Goal: Task Accomplishment & Management: Manage account settings

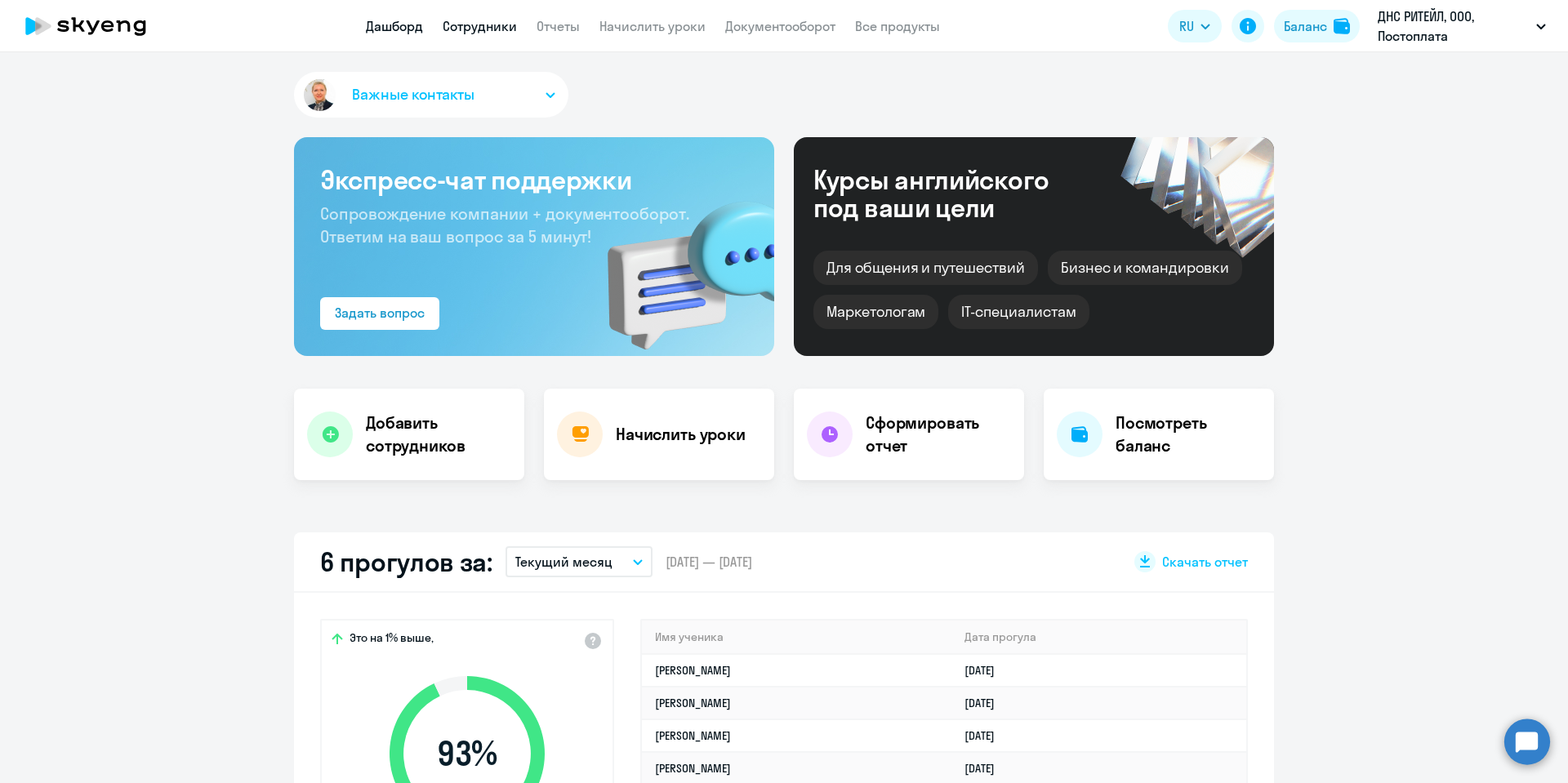
click at [463, 20] on link "Сотрудники" at bounding box center [480, 26] width 75 height 16
select select "30"
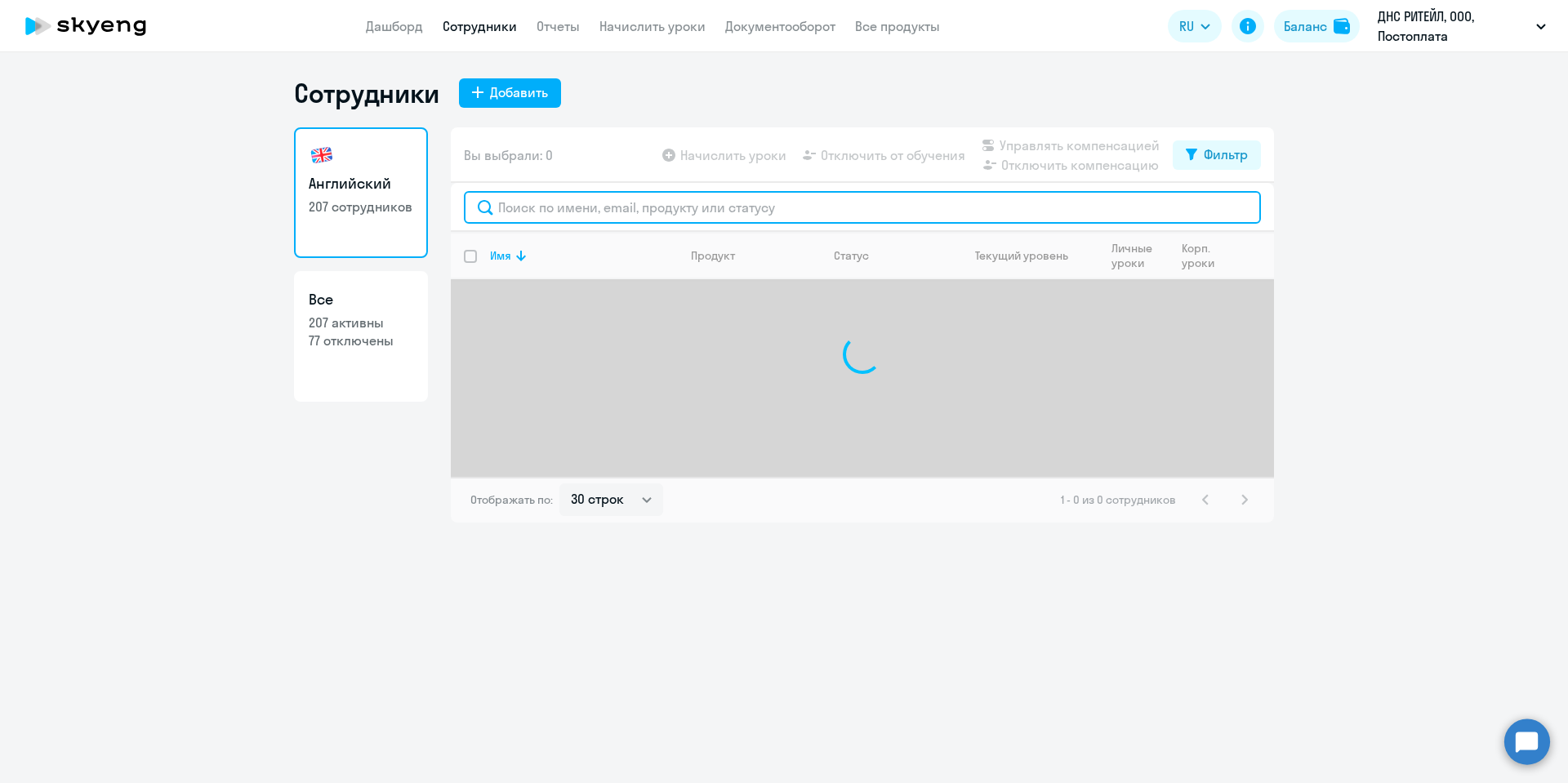
click at [527, 219] on input "text" at bounding box center [862, 207] width 797 height 33
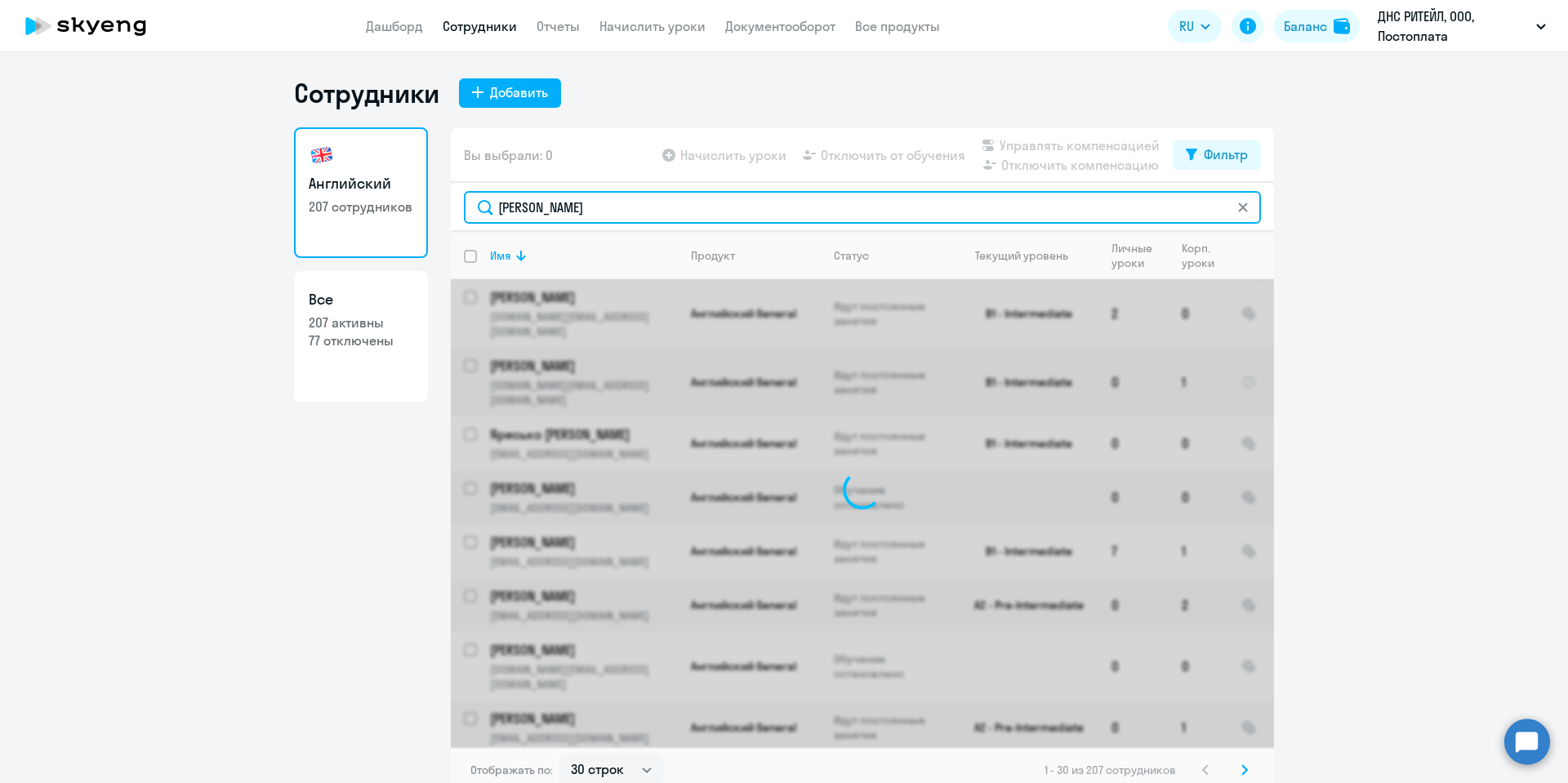
type input "[PERSON_NAME]"
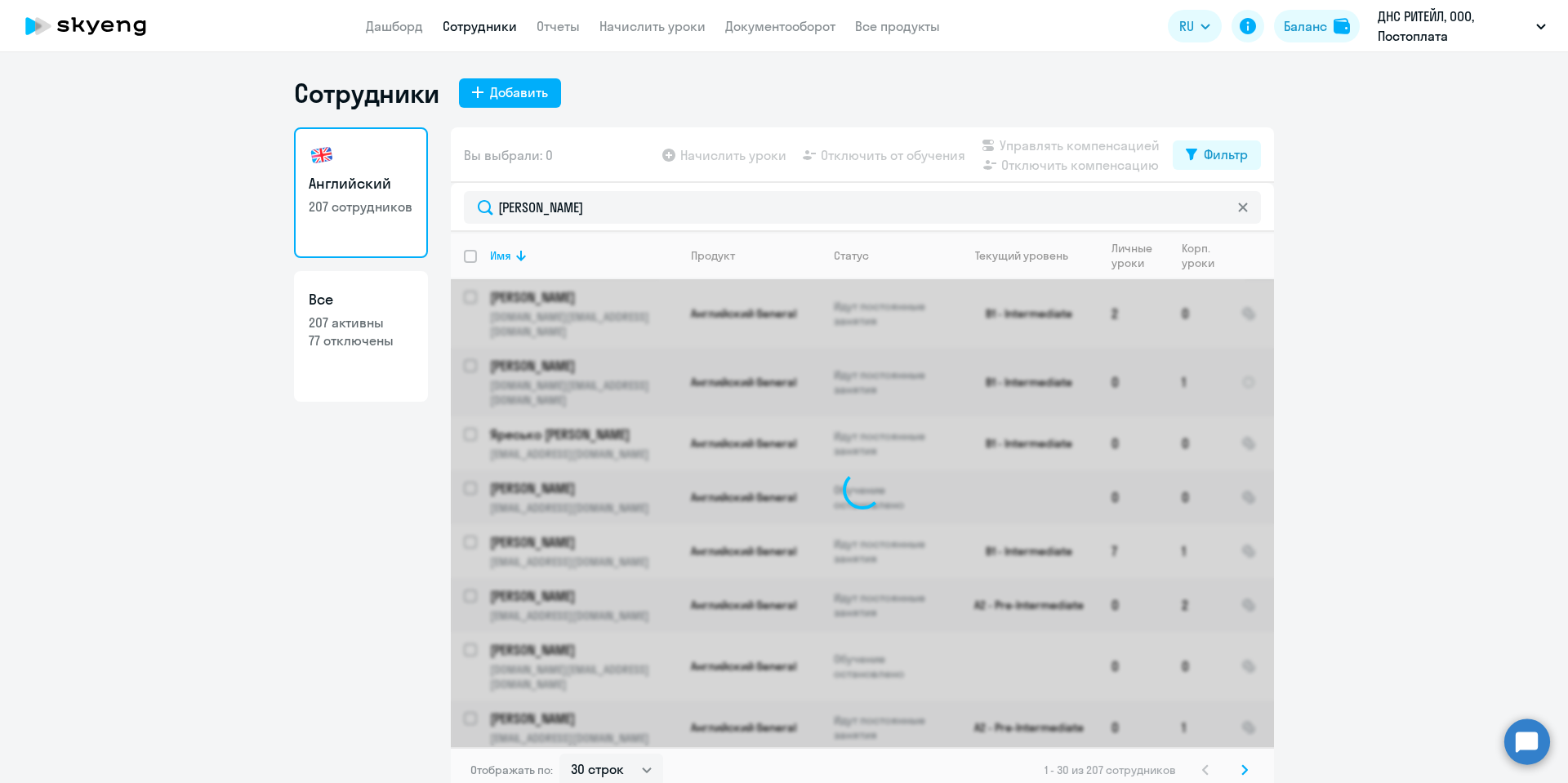
click at [551, 290] on div at bounding box center [862, 489] width 823 height 516
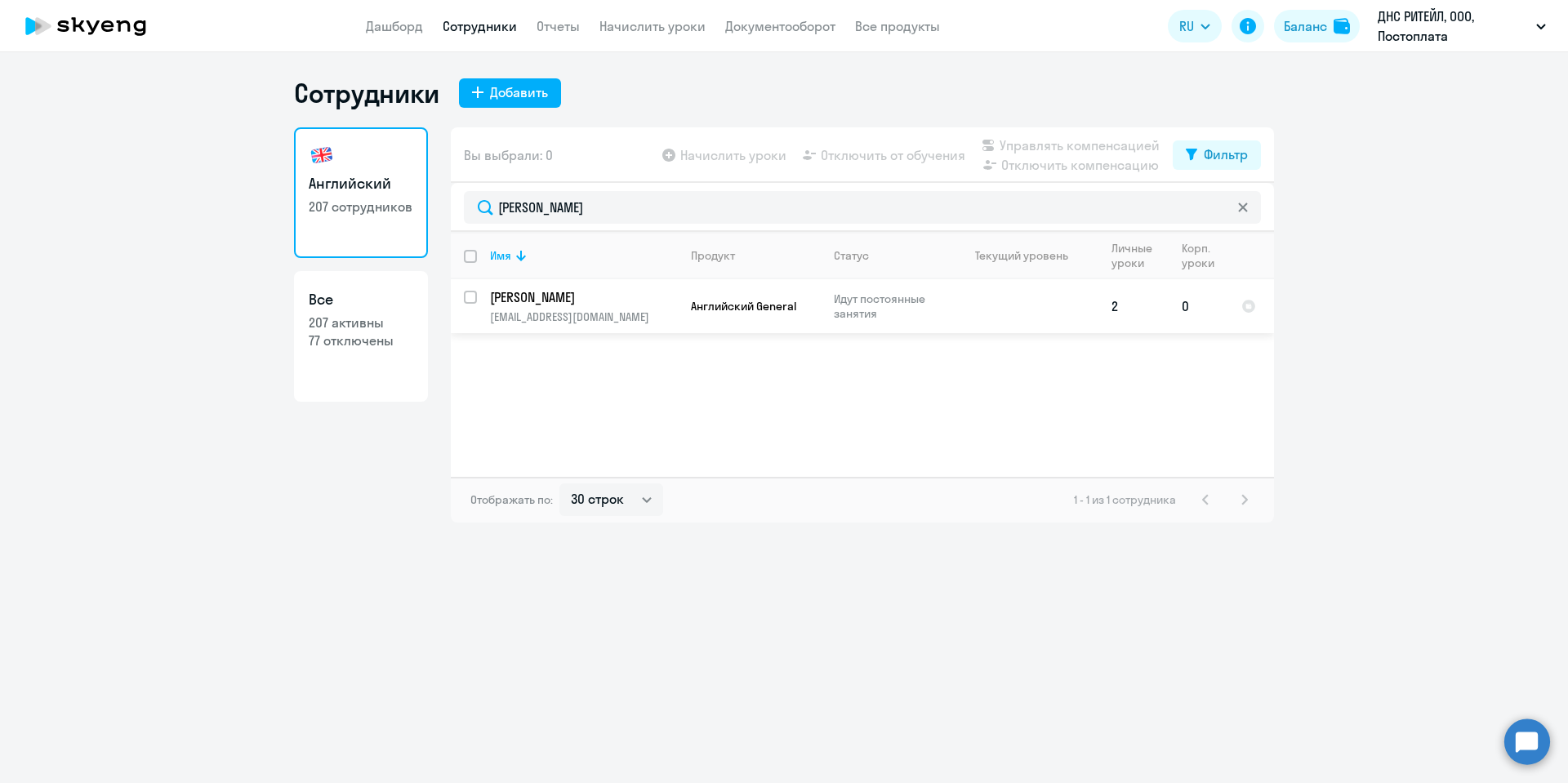
click at [464, 296] on input "select row 20691734" at bounding box center [480, 307] width 33 height 33
checkbox input "true"
click at [1081, 140] on span "Управлять компенсацией" at bounding box center [1080, 146] width 160 height 20
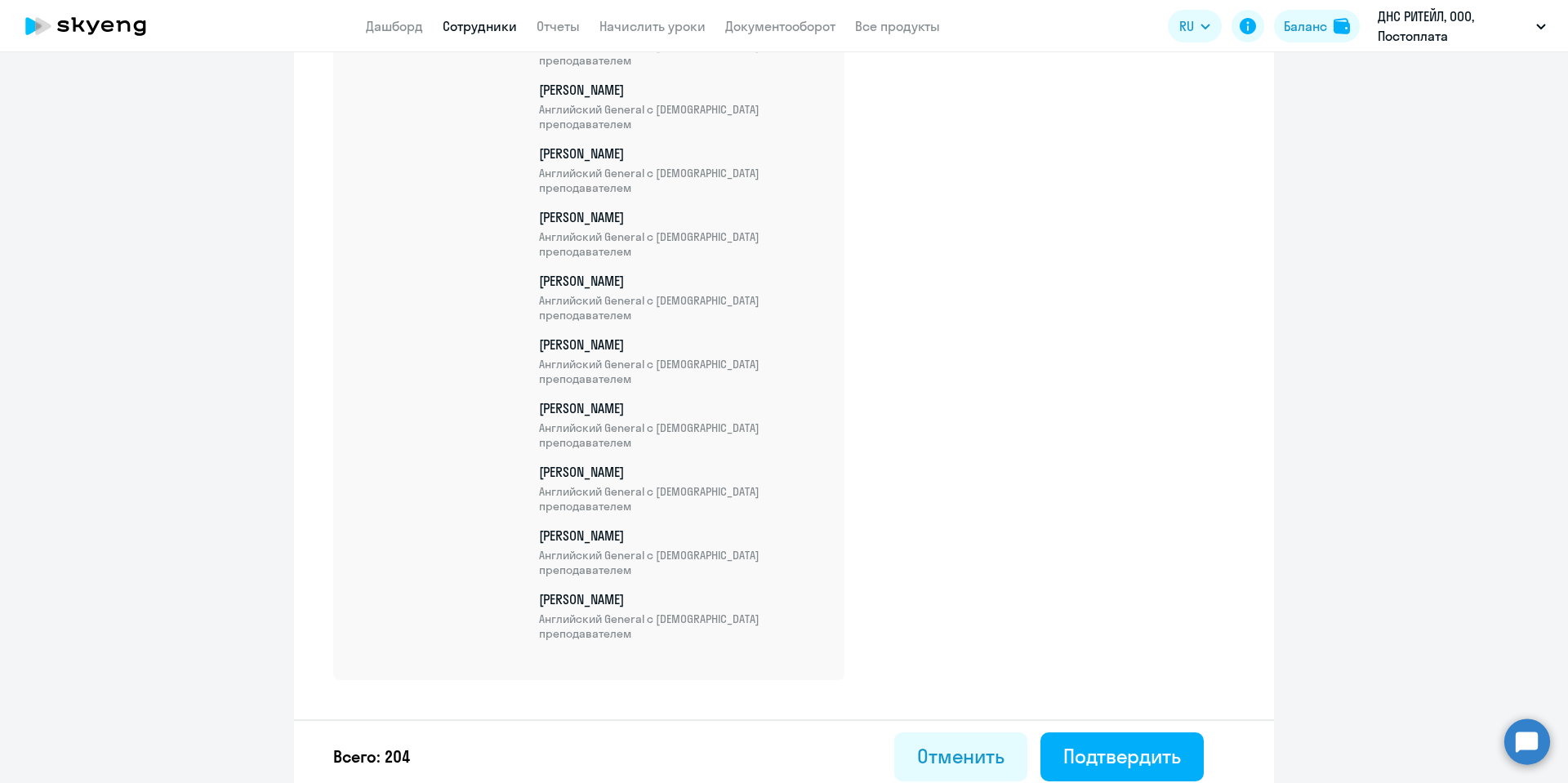
scroll to position [12819, 0]
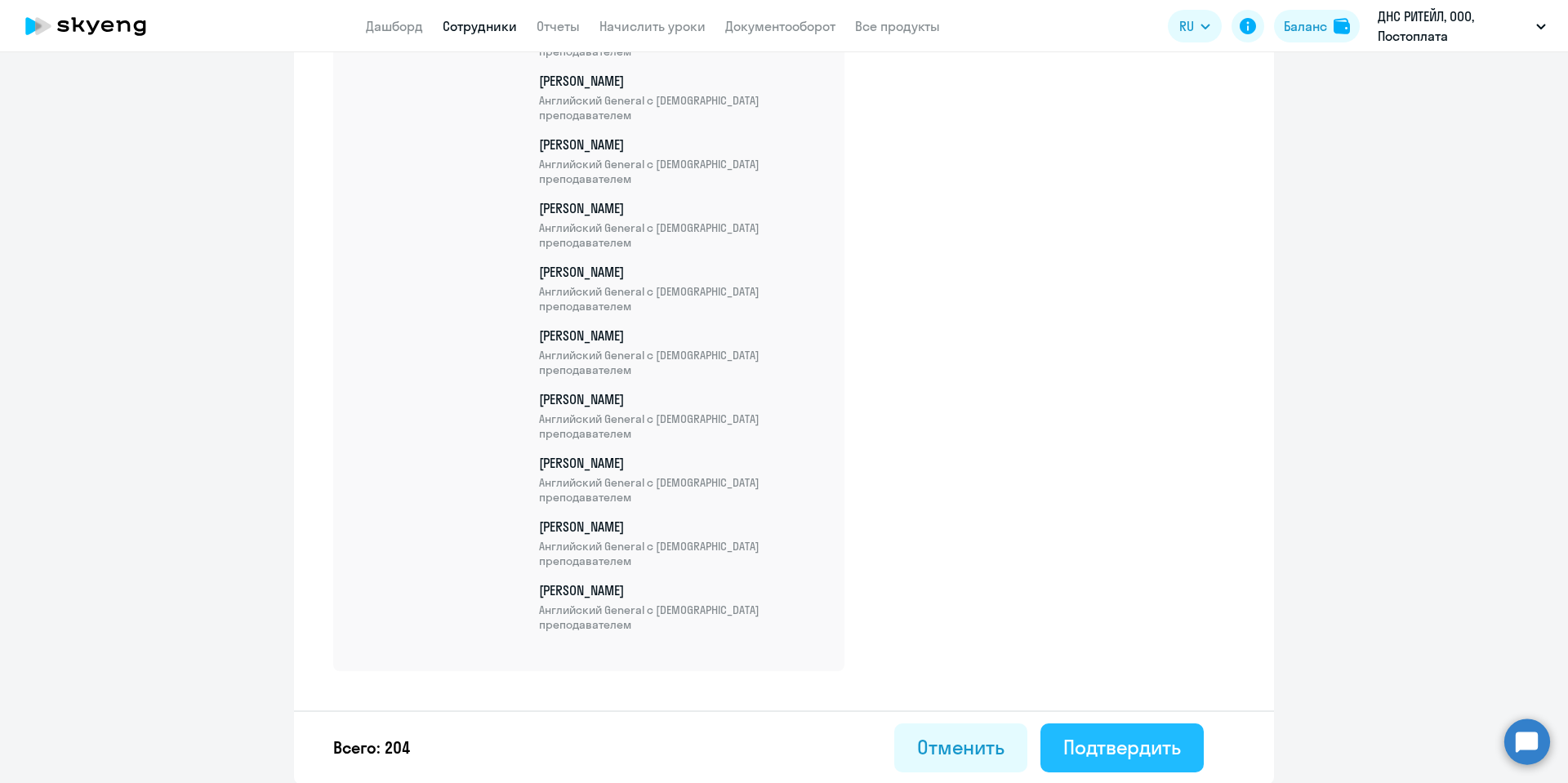
click at [1114, 752] on div "Подтвердить" at bounding box center [1121, 747] width 117 height 26
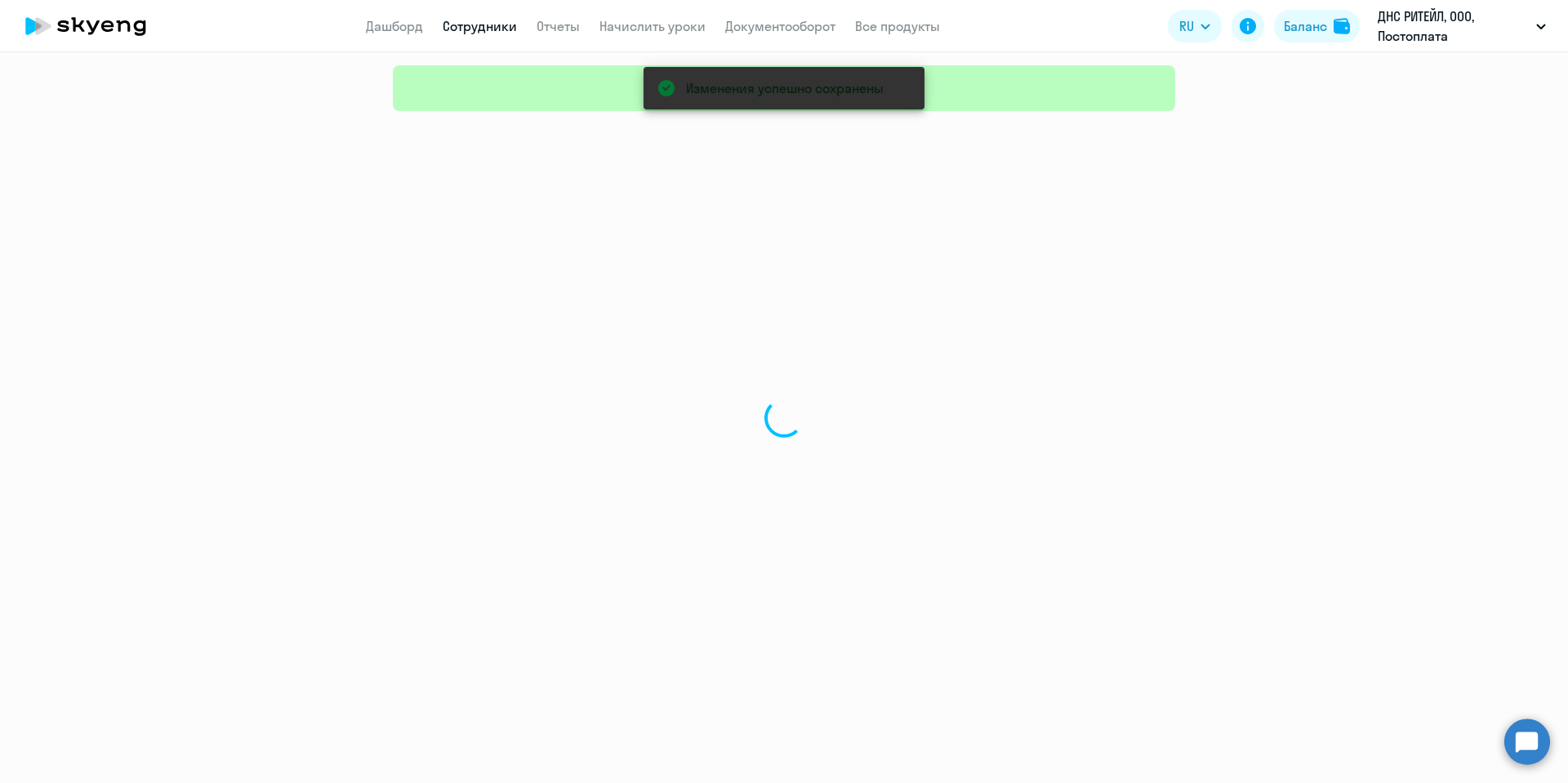
select select "30"
